Goal: Task Accomplishment & Management: Use online tool/utility

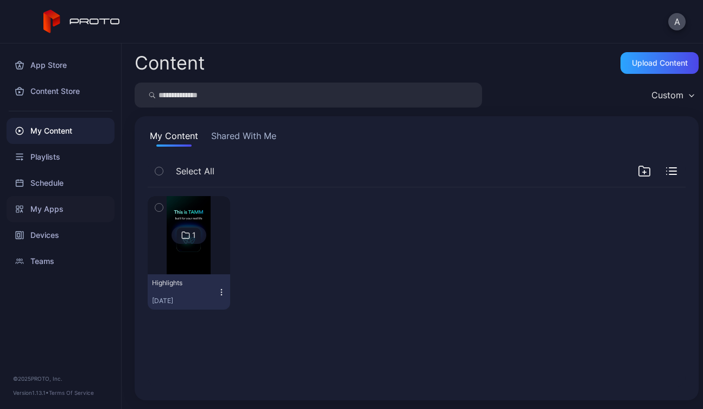
click at [65, 212] on div "My Apps" at bounding box center [61, 209] width 108 height 26
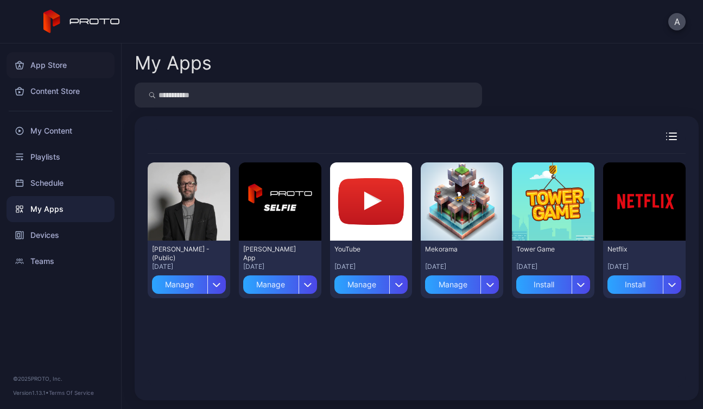
click at [60, 72] on div "App Store" at bounding box center [61, 65] width 108 height 26
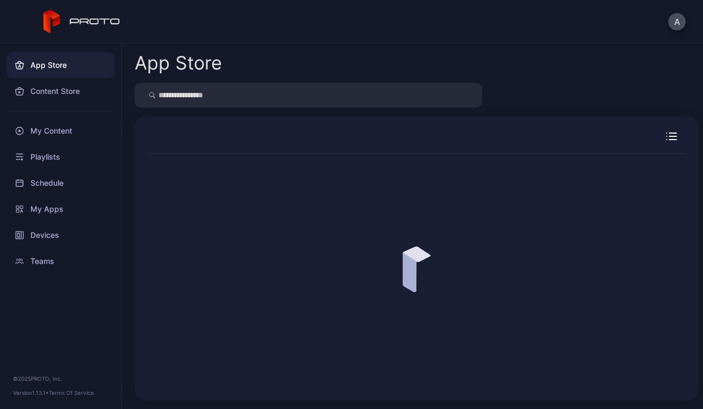
click at [267, 104] on input "search" at bounding box center [308, 95] width 347 height 25
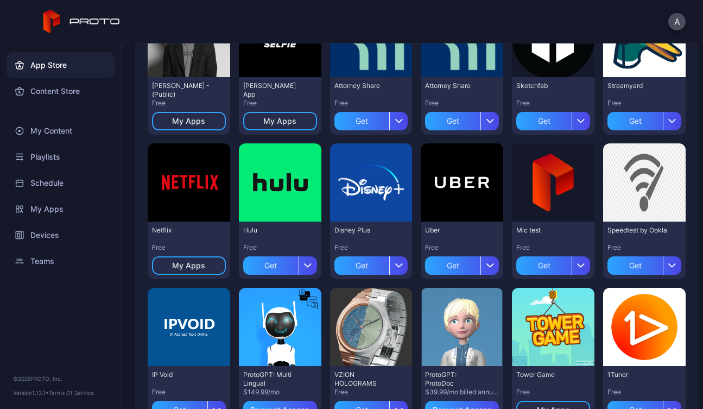
scroll to position [162, 0]
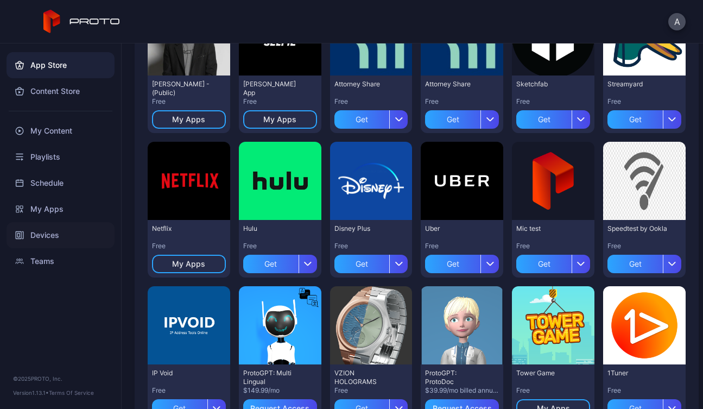
type input "****"
click at [65, 233] on div "Devices" at bounding box center [61, 235] width 108 height 26
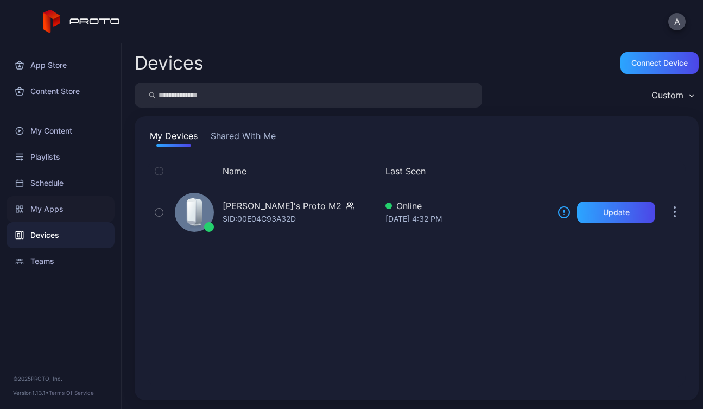
click at [62, 207] on div "My Apps" at bounding box center [61, 209] width 108 height 26
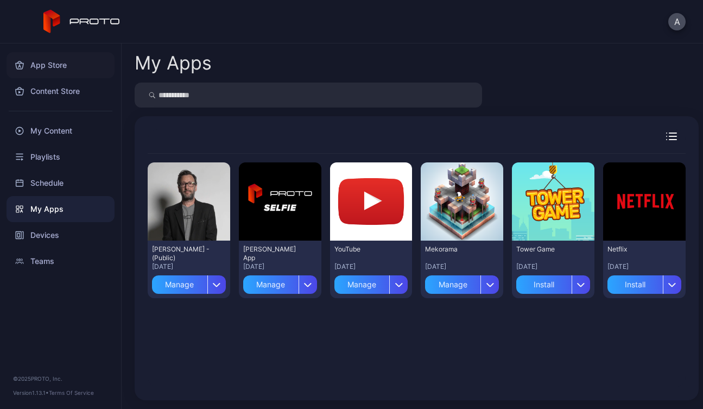
click at [56, 72] on div "App Store" at bounding box center [61, 65] width 108 height 26
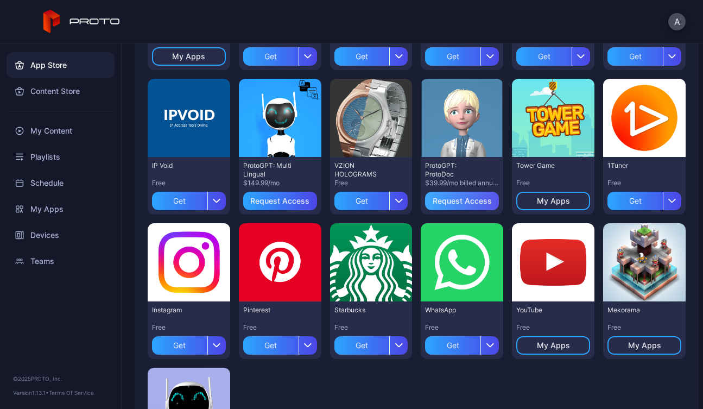
scroll to position [173, 0]
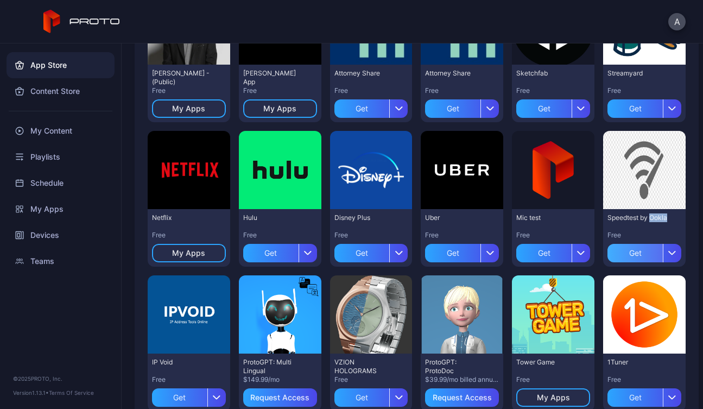
click at [642, 254] on div "Get" at bounding box center [634, 253] width 55 height 18
click at [642, 255] on div "My Apps" at bounding box center [644, 253] width 33 height 9
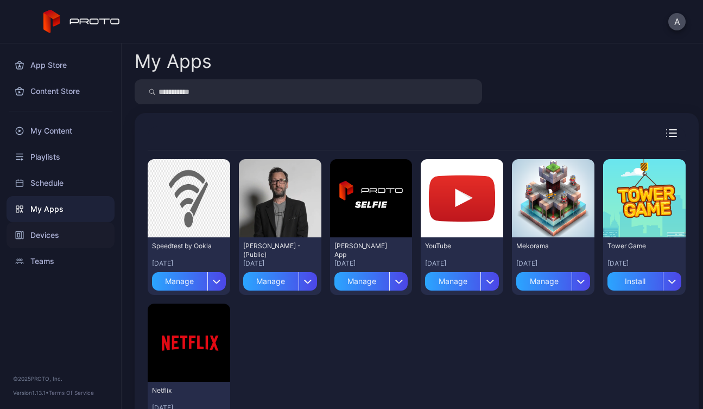
click at [59, 230] on div "Devices" at bounding box center [61, 235] width 108 height 26
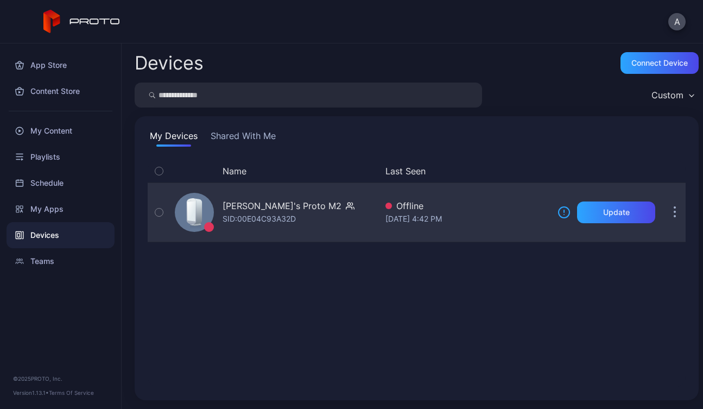
click at [674, 211] on icon "button" at bounding box center [675, 212] width 3 height 12
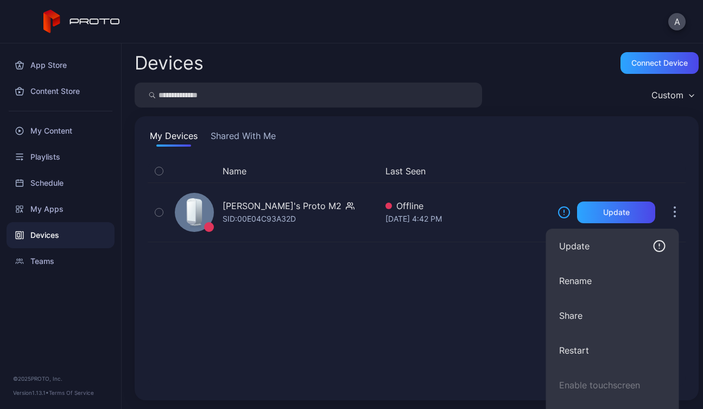
click at [458, 280] on div "Name Last Seen Ahmed Abd El-Samie's Proto M2 SID: 00E04C93A32D Offline Sep 30, …" at bounding box center [417, 273] width 538 height 227
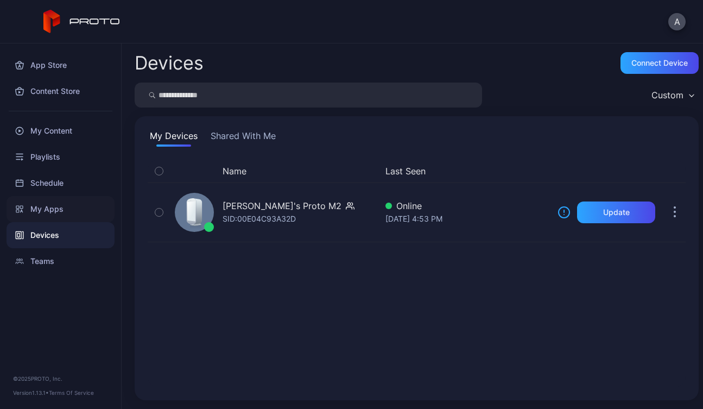
click at [48, 216] on div "My Apps" at bounding box center [61, 209] width 108 height 26
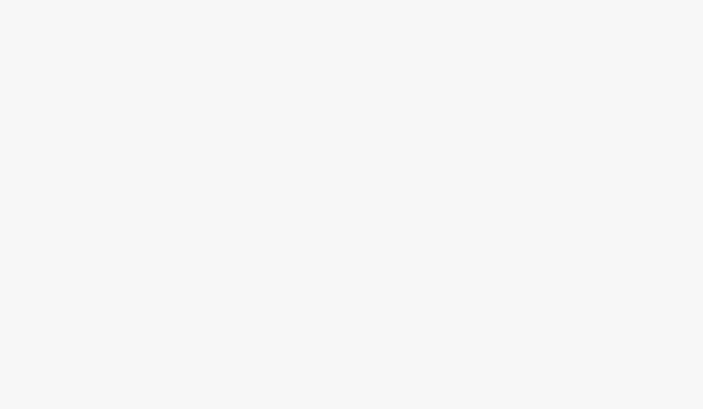
click at [386, 67] on div at bounding box center [351, 204] width 703 height 409
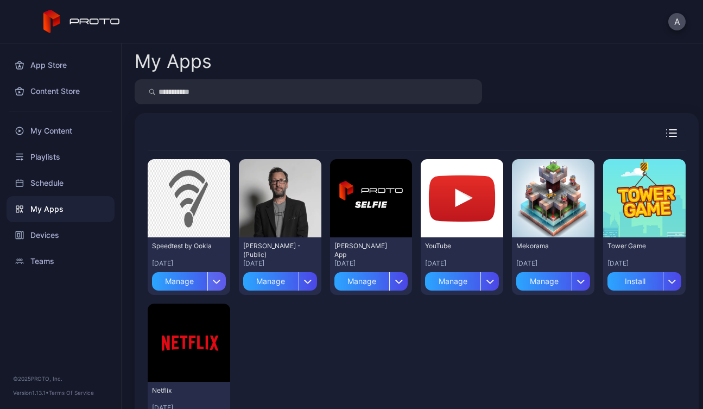
click at [207, 283] on div "button" at bounding box center [216, 281] width 18 height 18
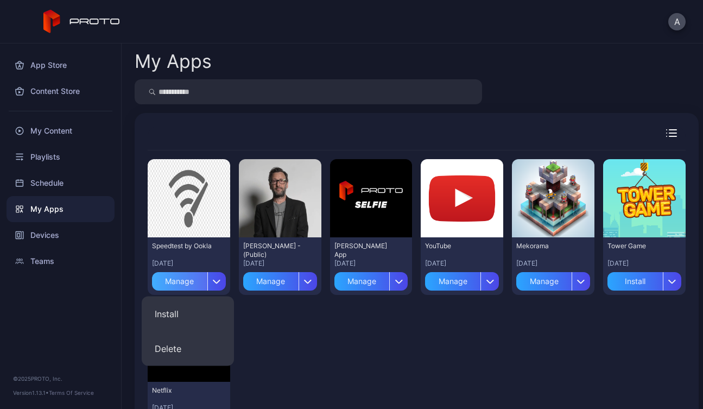
click at [198, 283] on div "Manage" at bounding box center [179, 281] width 55 height 18
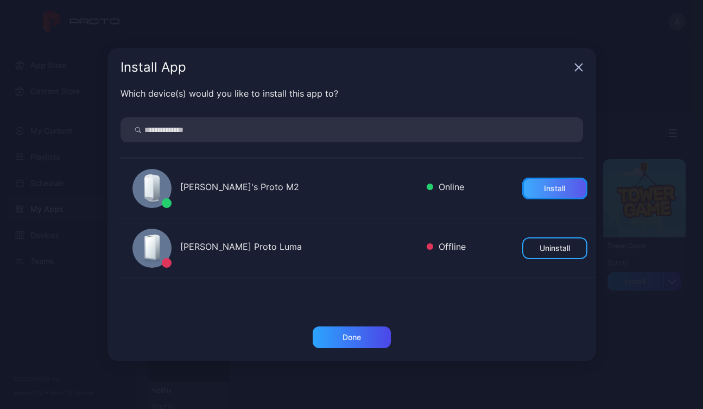
click at [565, 186] on div "Install" at bounding box center [554, 189] width 65 height 22
click at [578, 68] on icon "button" at bounding box center [578, 67] width 7 height 7
